Goal: Task Accomplishment & Management: Use online tool/utility

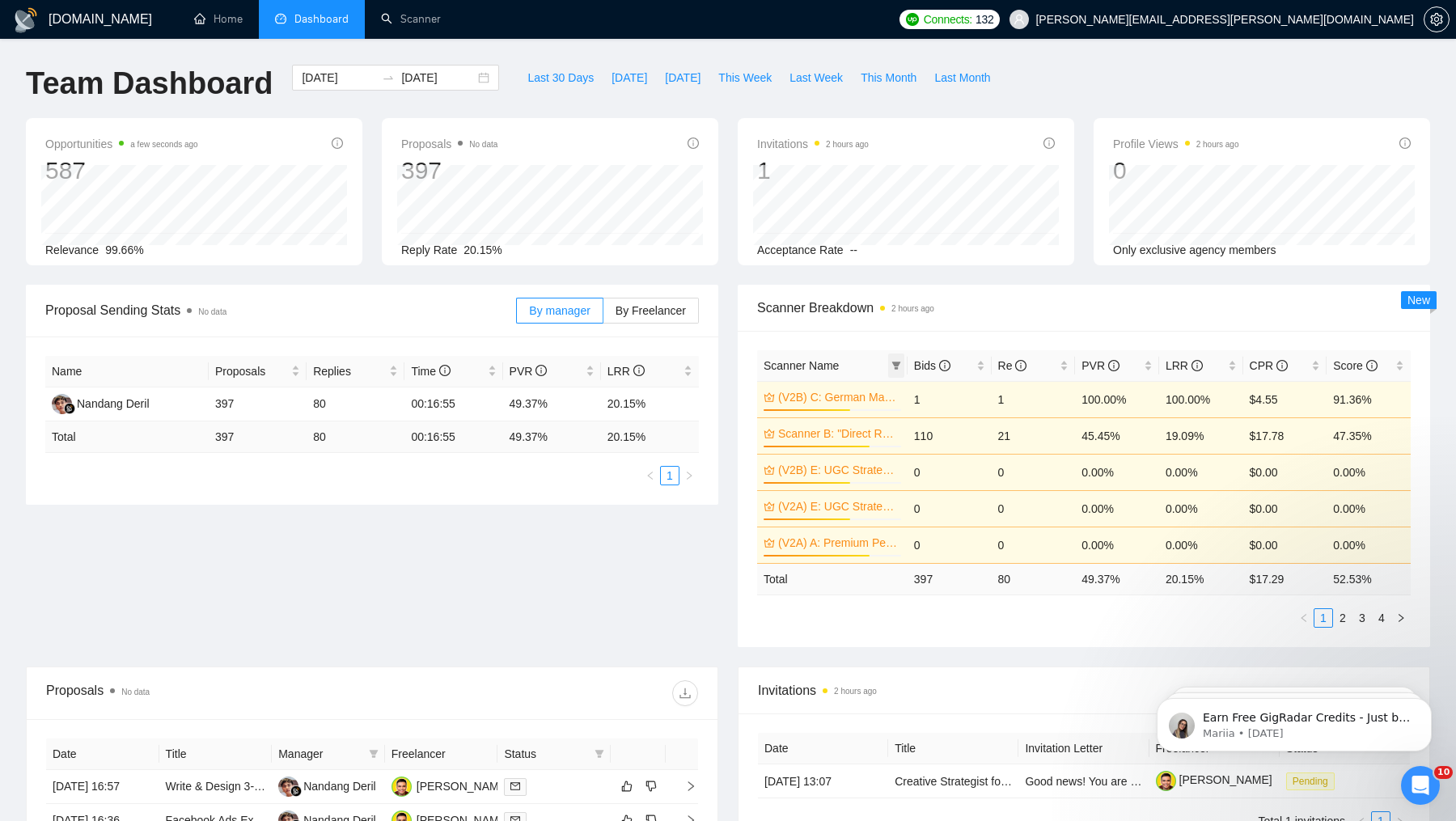
click at [892, 363] on icon "filter" at bounding box center [896, 366] width 10 height 10
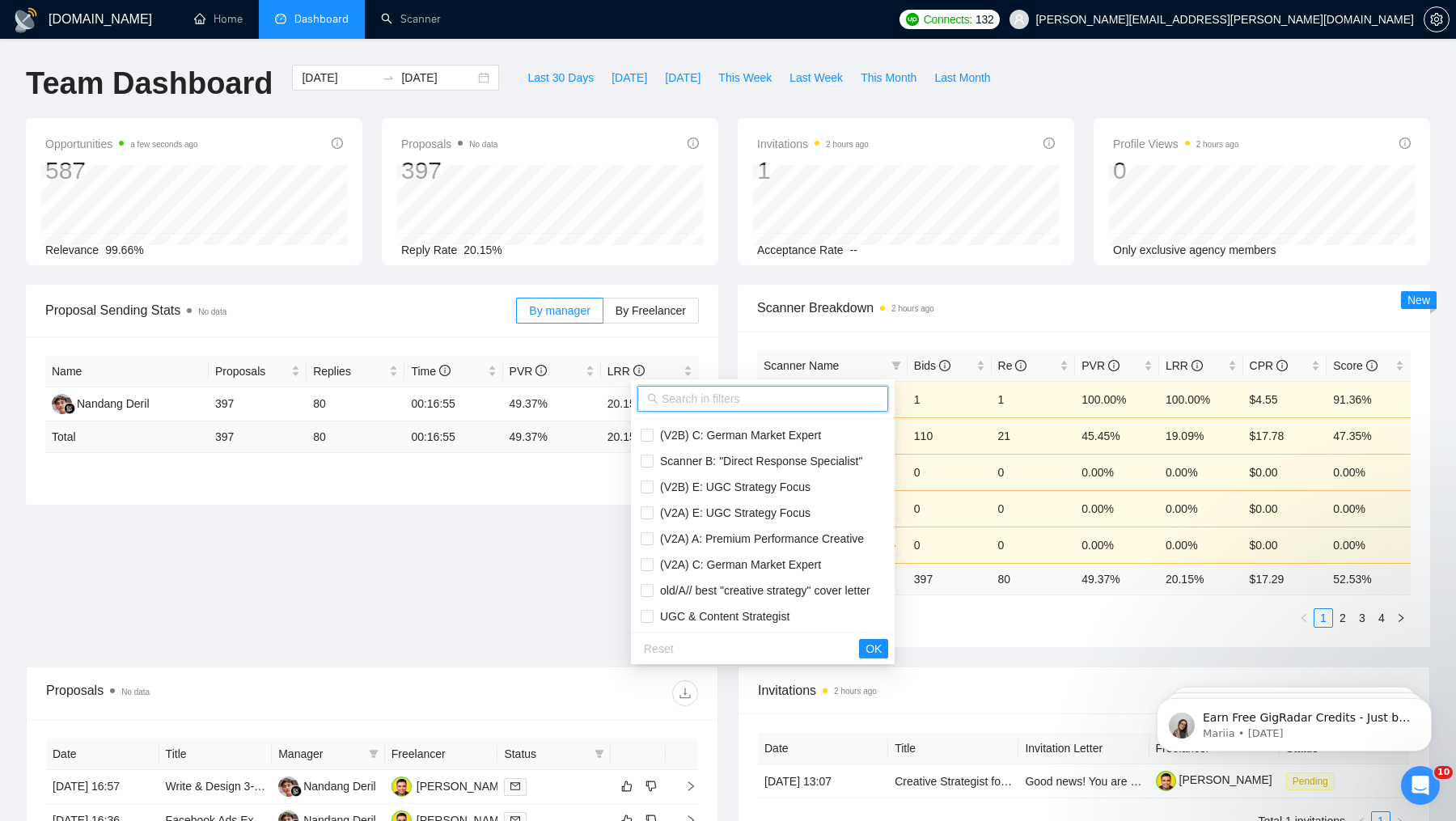
click at [776, 399] on input "text" at bounding box center [771, 398] width 217 height 18
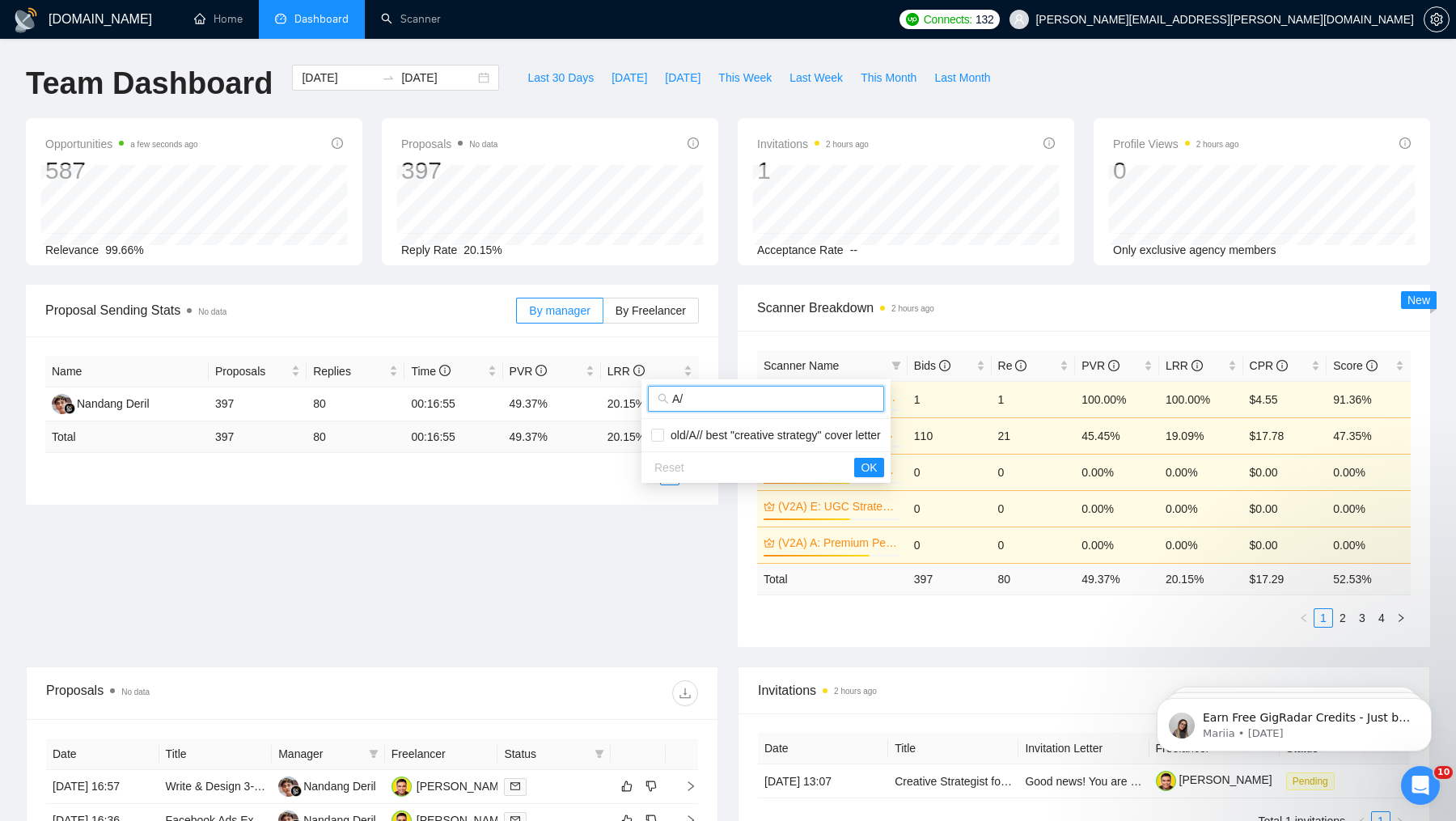
type input "A"
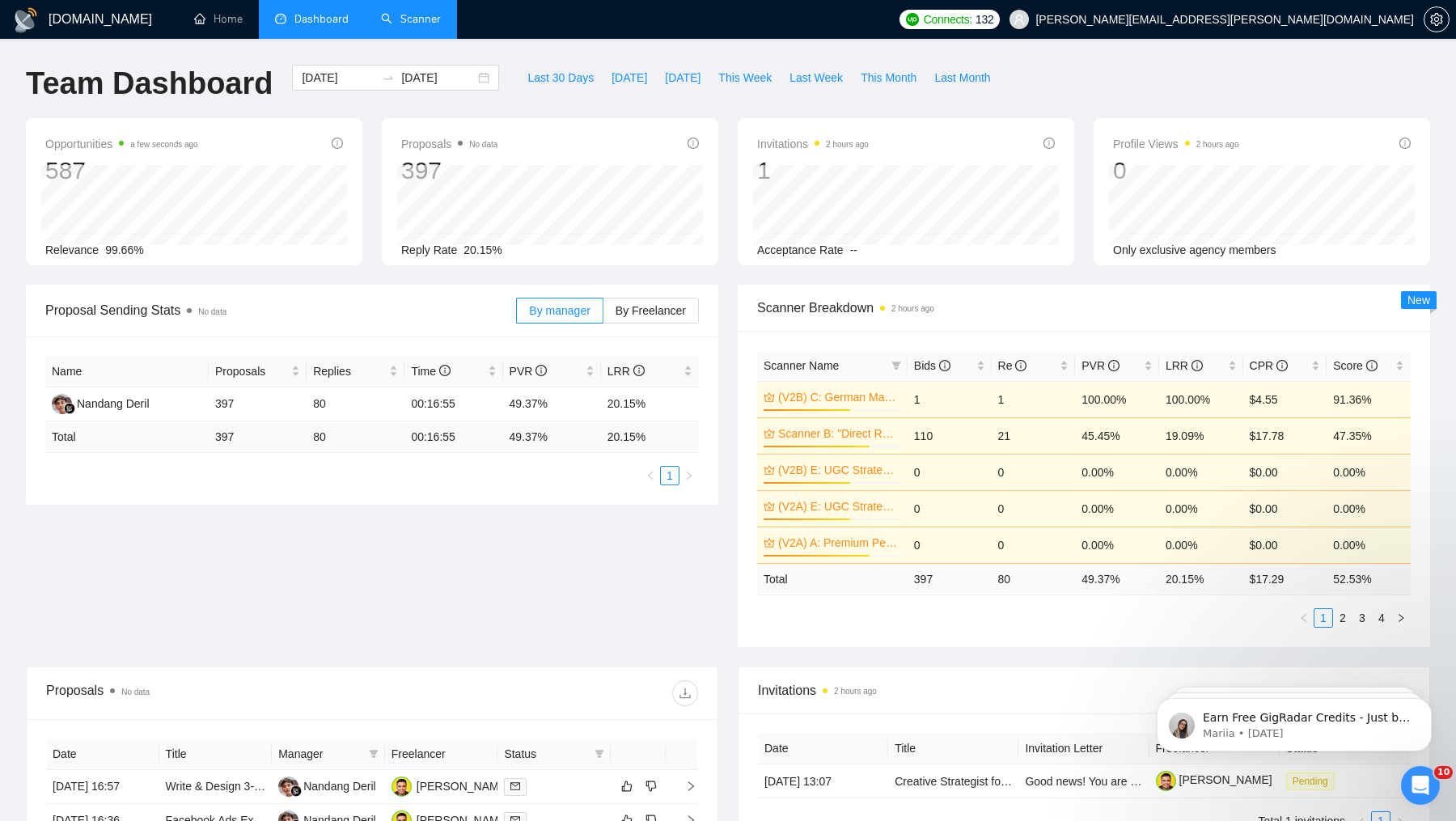
click at [419, 26] on link "Scanner" at bounding box center [411, 19] width 60 height 13
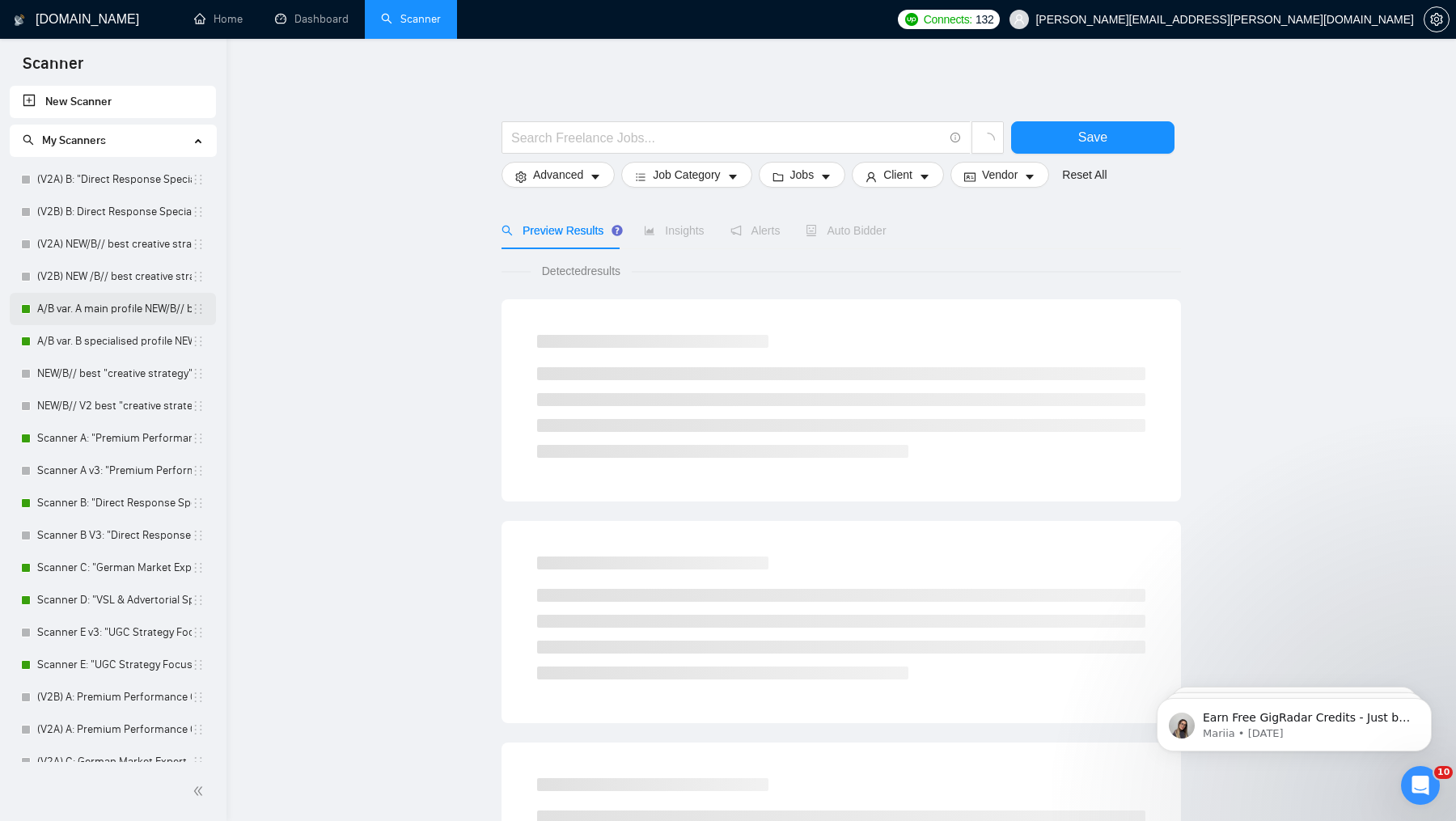
click at [96, 313] on link "A/B var. A main profile NEW/B// best "creative strategy" cover letter" at bounding box center [114, 308] width 154 height 33
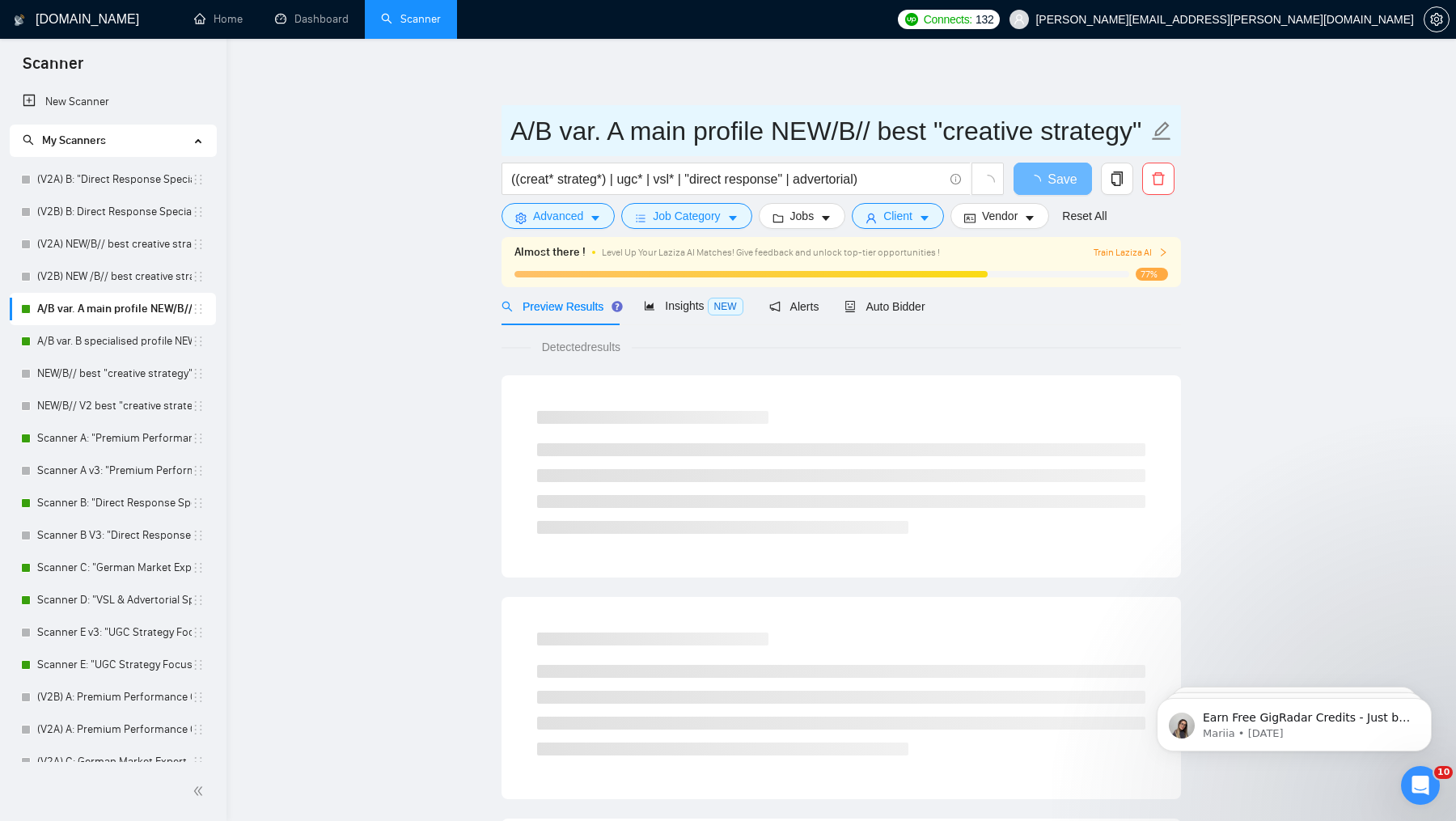
drag, startPoint x: 511, startPoint y: 129, endPoint x: 605, endPoint y: 130, distance: 94.0
click at [605, 130] on input "A/B var. A main profile NEW/B// best "creative strategy" cover letter" at bounding box center [829, 131] width 638 height 41
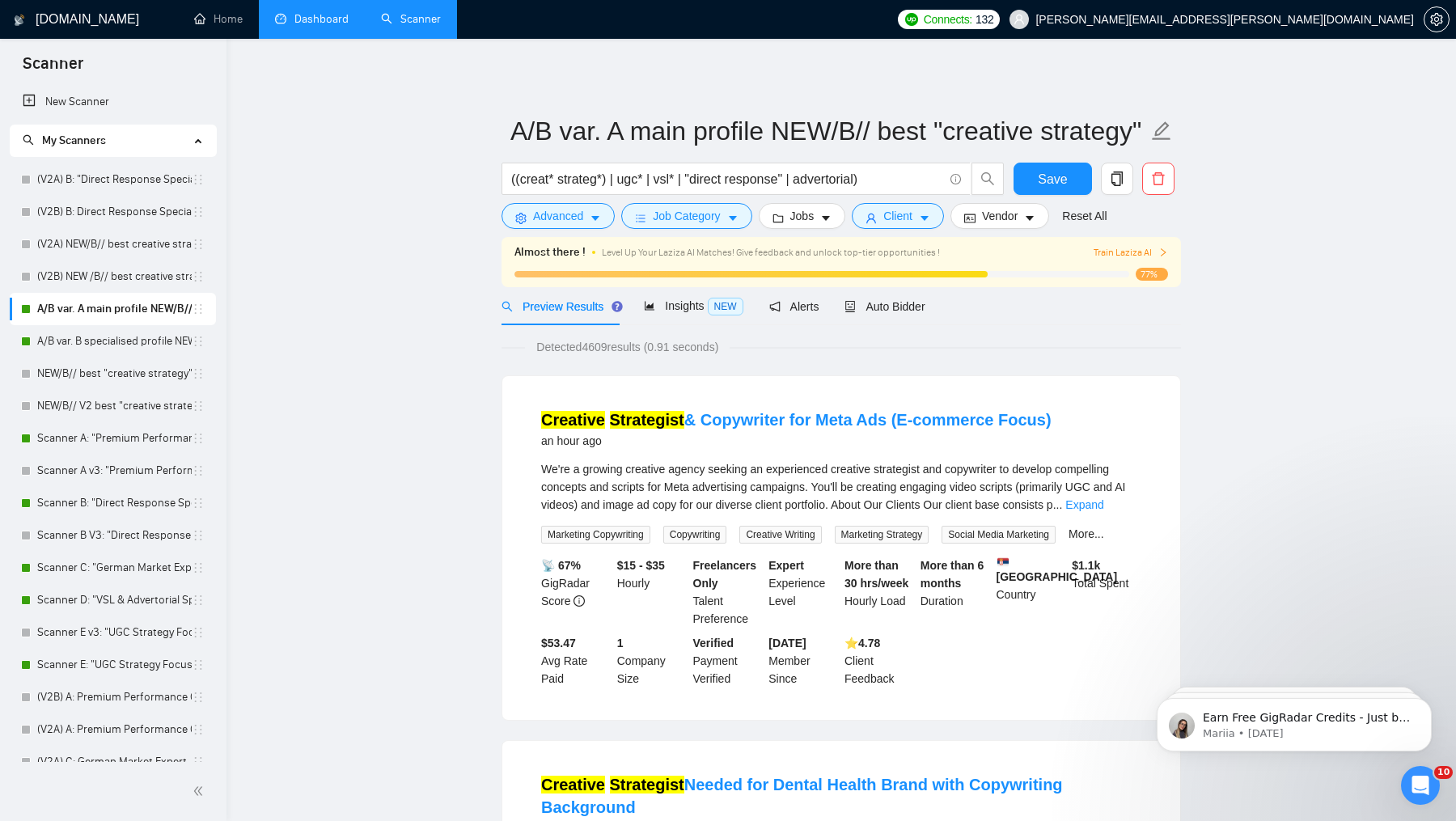
click at [309, 25] on link "Dashboard" at bounding box center [312, 19] width 73 height 13
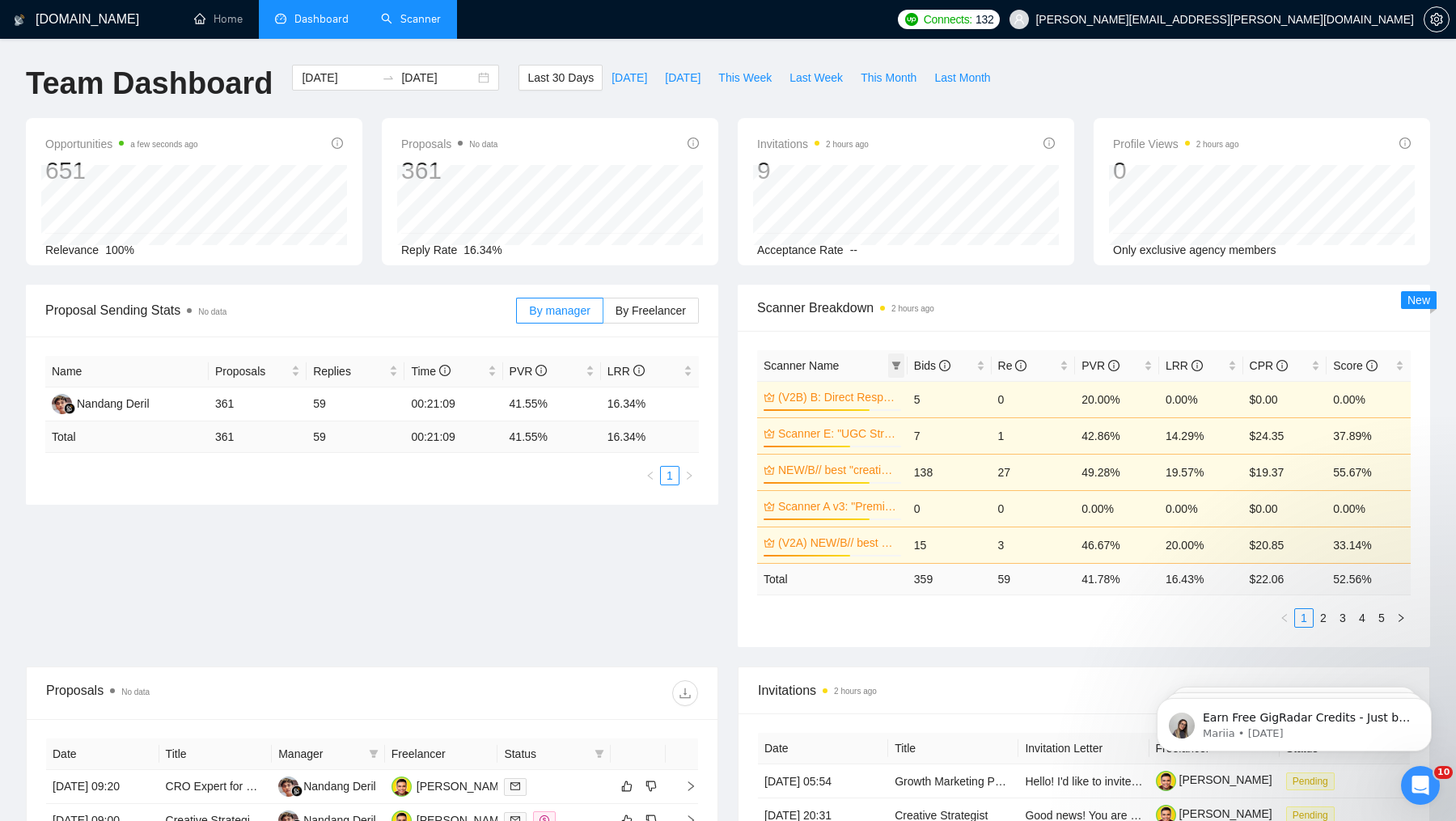
click at [900, 362] on icon "filter" at bounding box center [896, 366] width 9 height 8
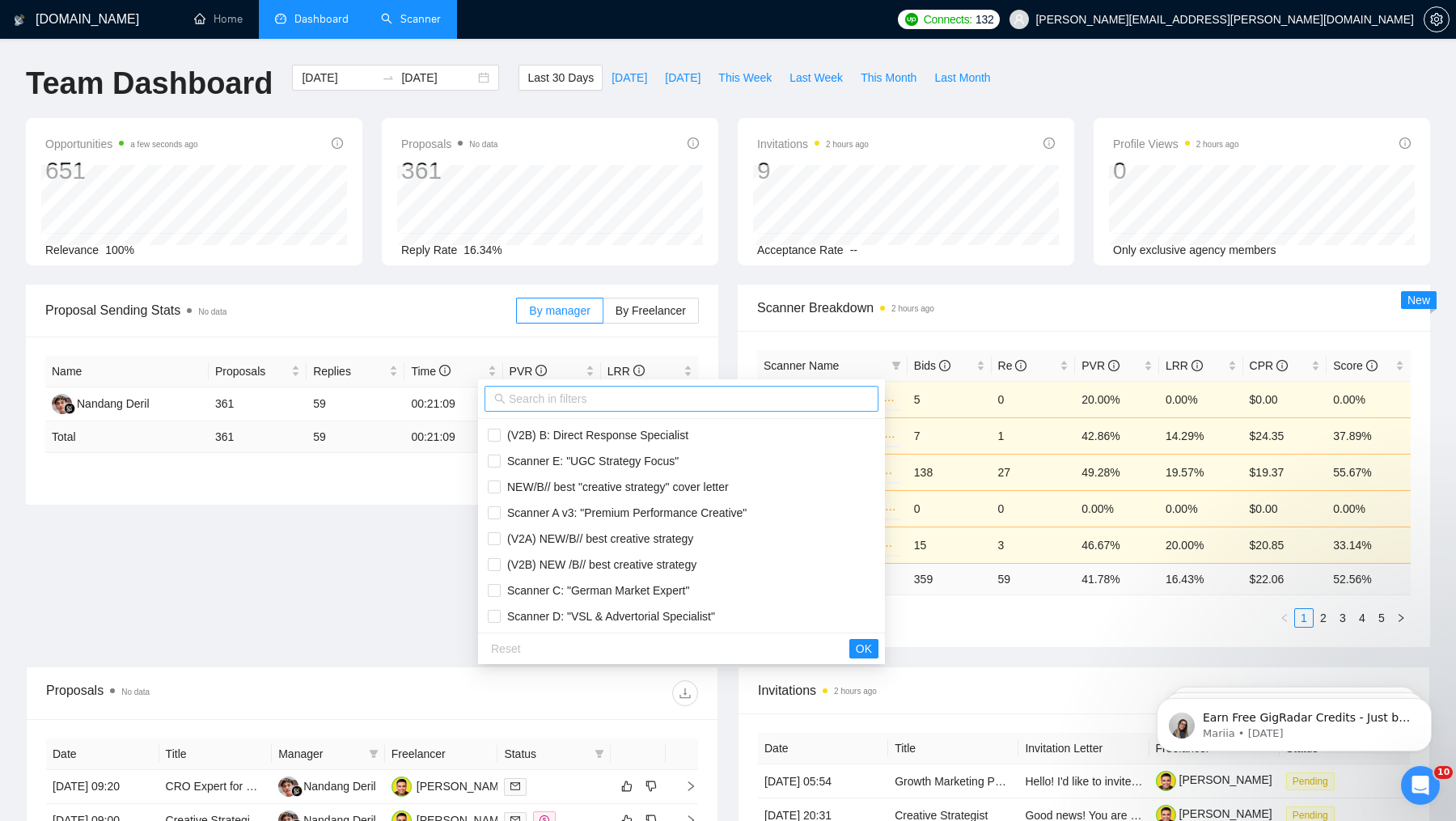
click at [762, 401] on input "text" at bounding box center [689, 398] width 360 height 18
paste input "A/B var."
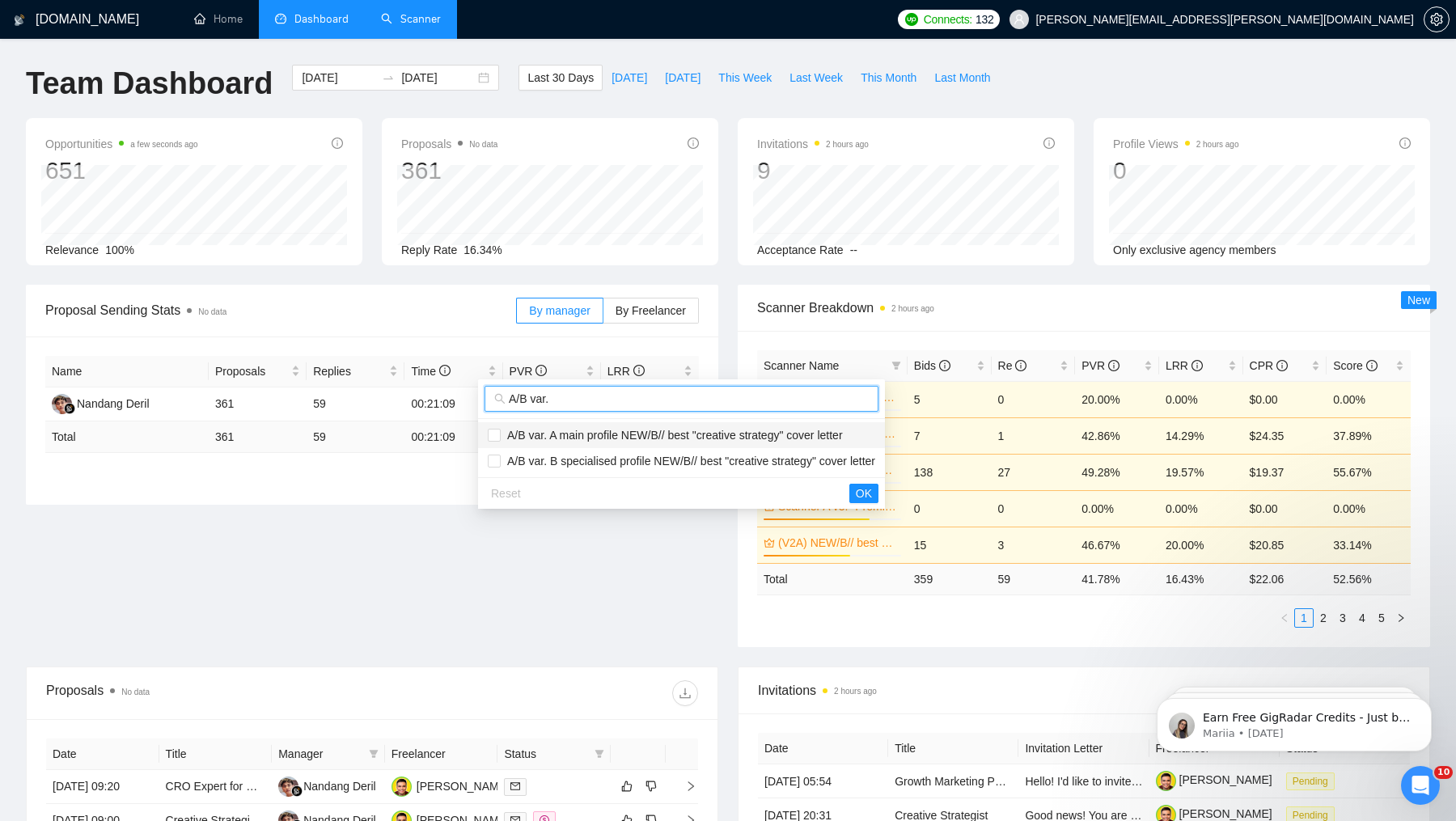
type input "A/B var."
click at [585, 435] on span "A/B var. A main profile NEW/B// best "creative strategy" cover letter" at bounding box center [672, 435] width 342 height 13
checkbox input "true"
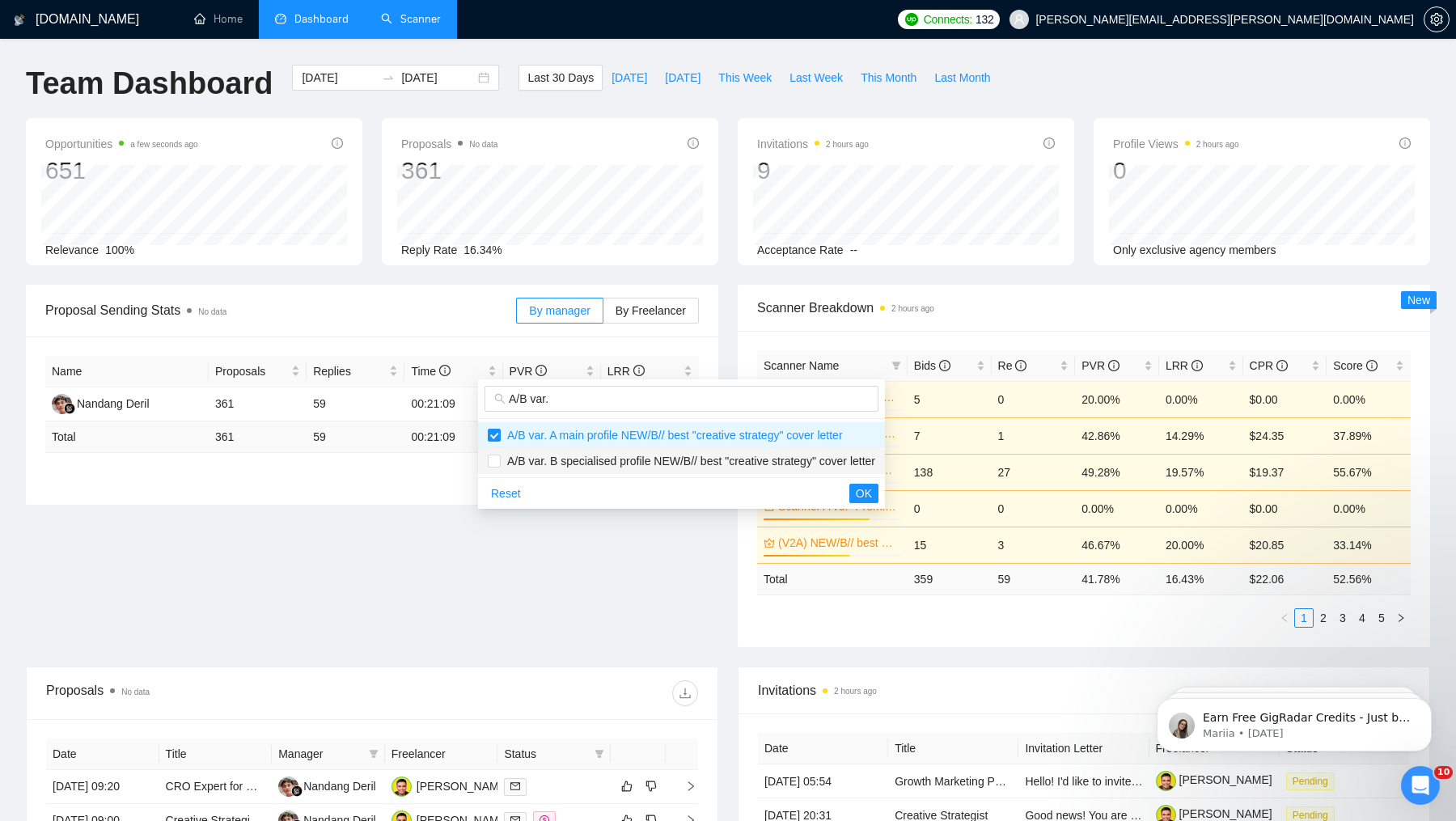
click at [588, 459] on span "A/B var. B specialised profile NEW/B// best "creative strategy" cover letter" at bounding box center [688, 461] width 374 height 13
checkbox input "true"
click at [872, 492] on span "OK" at bounding box center [864, 493] width 16 height 18
